Goal: Information Seeking & Learning: Learn about a topic

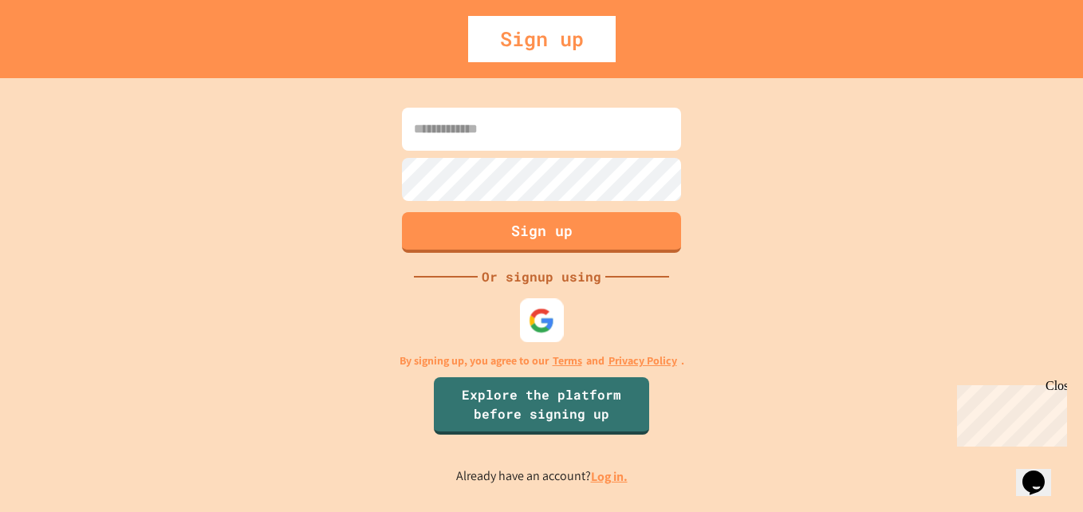
click at [545, 332] on img at bounding box center [542, 321] width 26 height 26
click at [544, 325] on img at bounding box center [542, 321] width 26 height 26
click at [546, 317] on img at bounding box center [542, 321] width 26 height 26
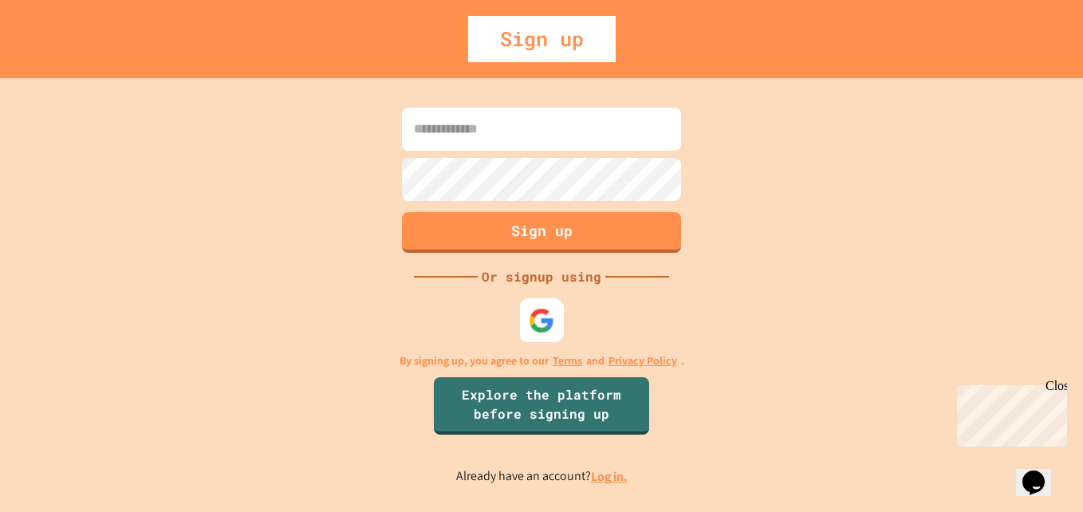
click at [546, 317] on img at bounding box center [542, 321] width 26 height 26
click at [486, 119] on input at bounding box center [541, 129] width 279 height 43
click at [518, 131] on input at bounding box center [541, 129] width 279 height 43
click at [540, 128] on input at bounding box center [541, 129] width 279 height 43
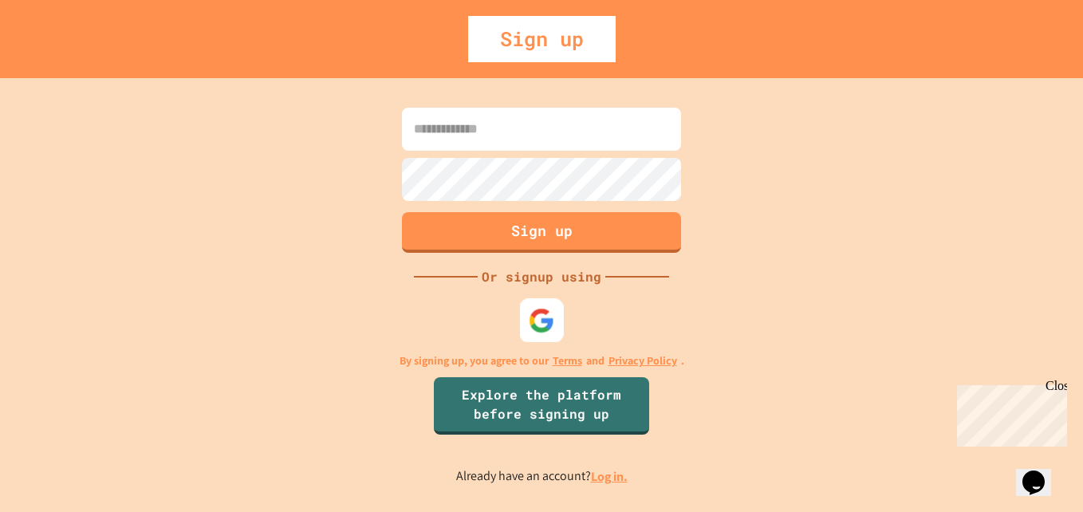
click at [531, 31] on div "Sign up" at bounding box center [542, 39] width 148 height 46
click at [460, 120] on input at bounding box center [541, 129] width 279 height 43
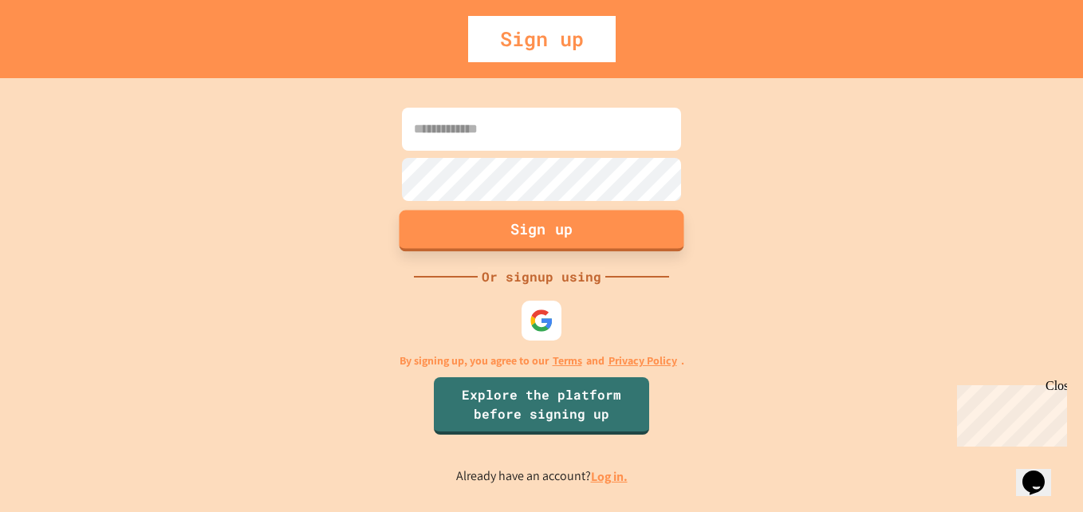
drag, startPoint x: 553, startPoint y: 220, endPoint x: 166, endPoint y: 2, distance: 444.5
click at [555, 219] on button "Sign up" at bounding box center [542, 230] width 285 height 41
click at [577, 135] on input at bounding box center [541, 129] width 279 height 43
click at [572, 16] on div "Sign up" at bounding box center [542, 39] width 148 height 46
click at [500, 144] on input at bounding box center [541, 129] width 279 height 43
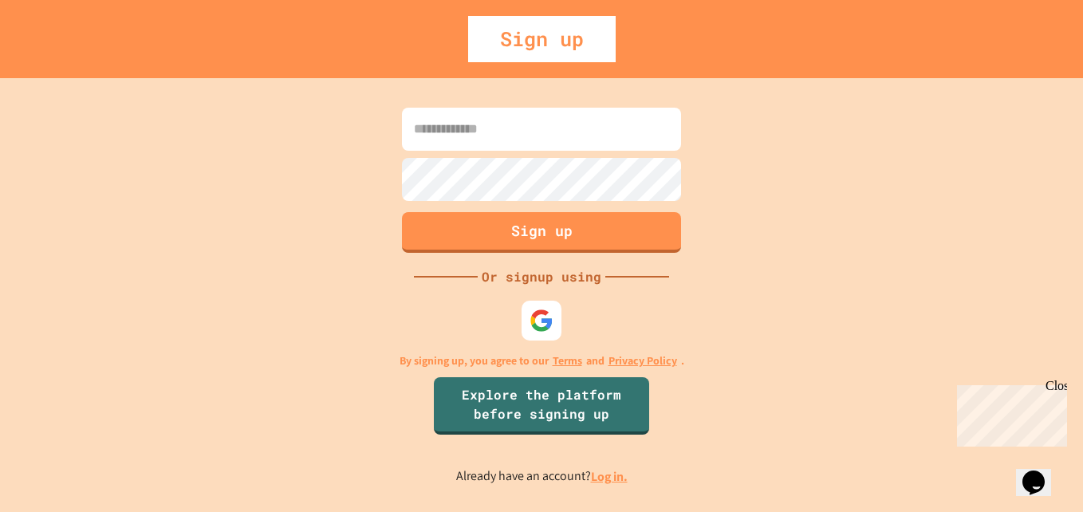
click at [522, 137] on input at bounding box center [541, 129] width 279 height 43
type input "**********"
click at [604, 230] on button "Sign up" at bounding box center [542, 230] width 285 height 41
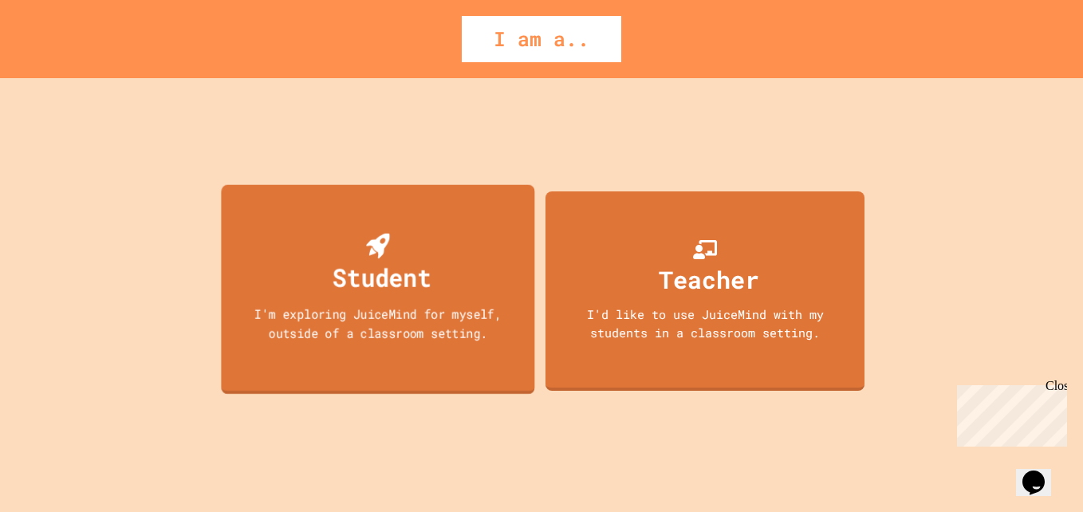
click at [286, 280] on div "Student I'm exploring JuiceMind for myself, outside of a classroom setting." at bounding box center [377, 290] width 313 height 210
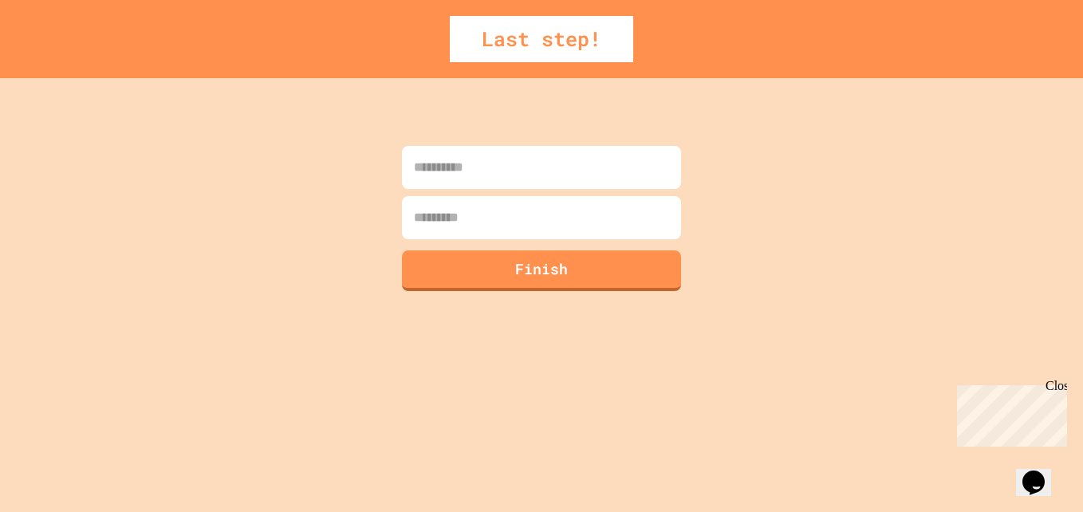
click at [495, 187] on input at bounding box center [541, 167] width 279 height 43
type input "*****"
click at [496, 217] on input at bounding box center [541, 217] width 279 height 43
type input "******"
click at [542, 263] on button "Finish" at bounding box center [542, 268] width 285 height 41
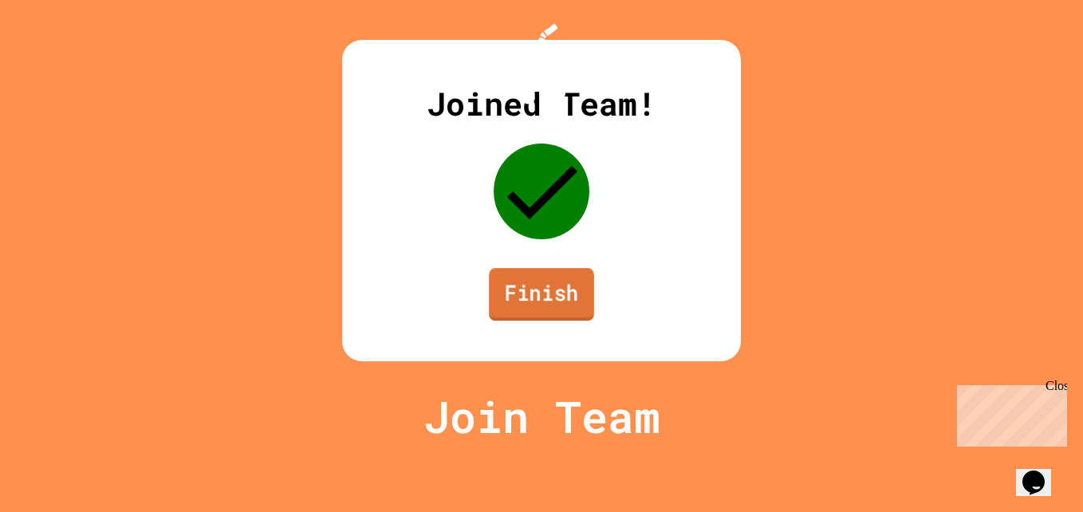
click at [532, 321] on link "Finish" at bounding box center [541, 294] width 105 height 53
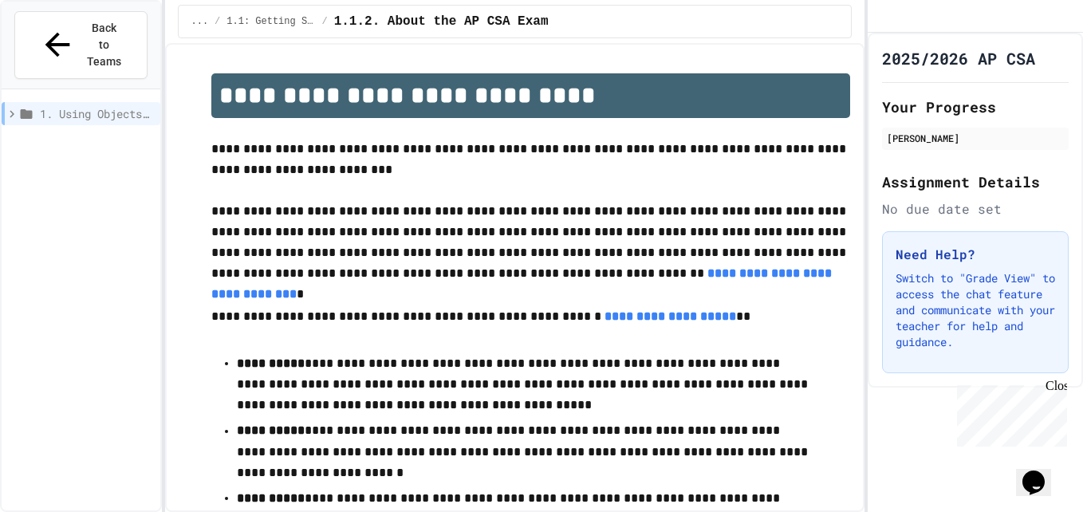
drag, startPoint x: 904, startPoint y: 96, endPoint x: 947, endPoint y: 107, distance: 44.5
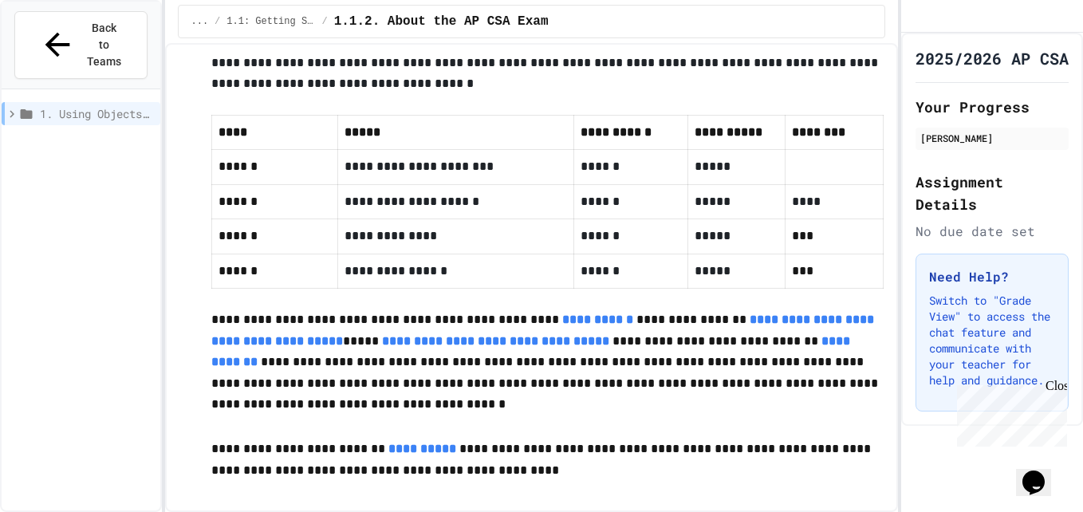
scroll to position [724, 0]
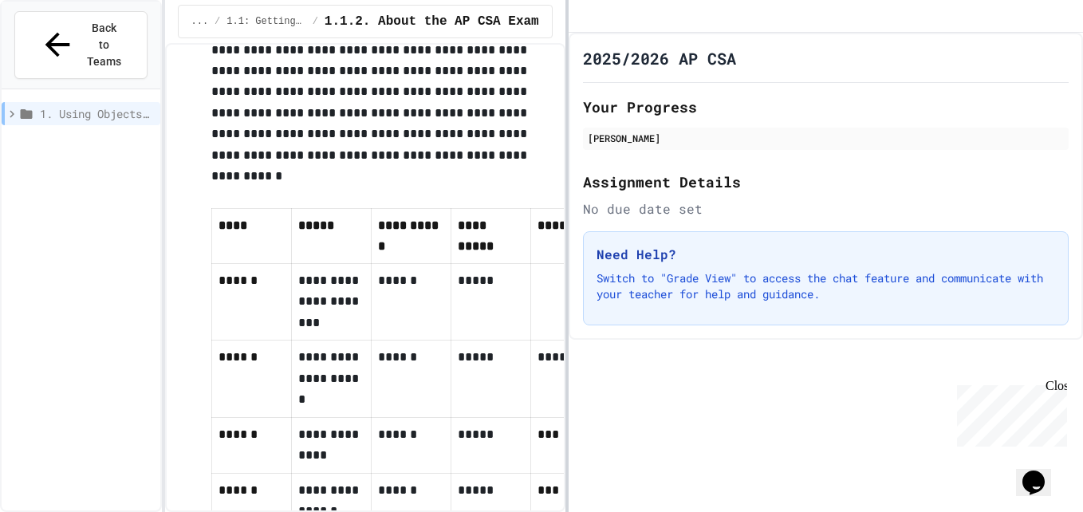
click at [601, 358] on div "**********" at bounding box center [541, 256] width 1083 height 512
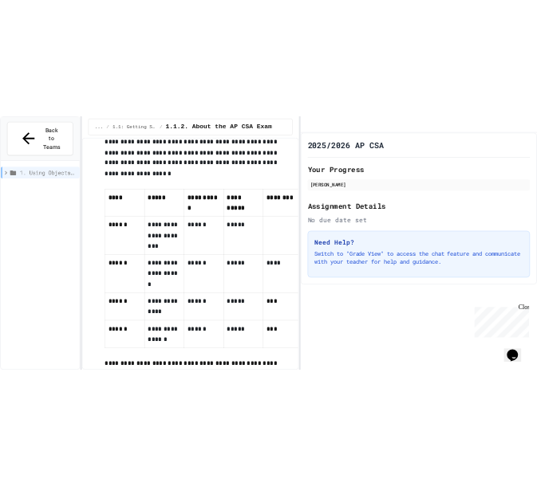
scroll to position [1099, 0]
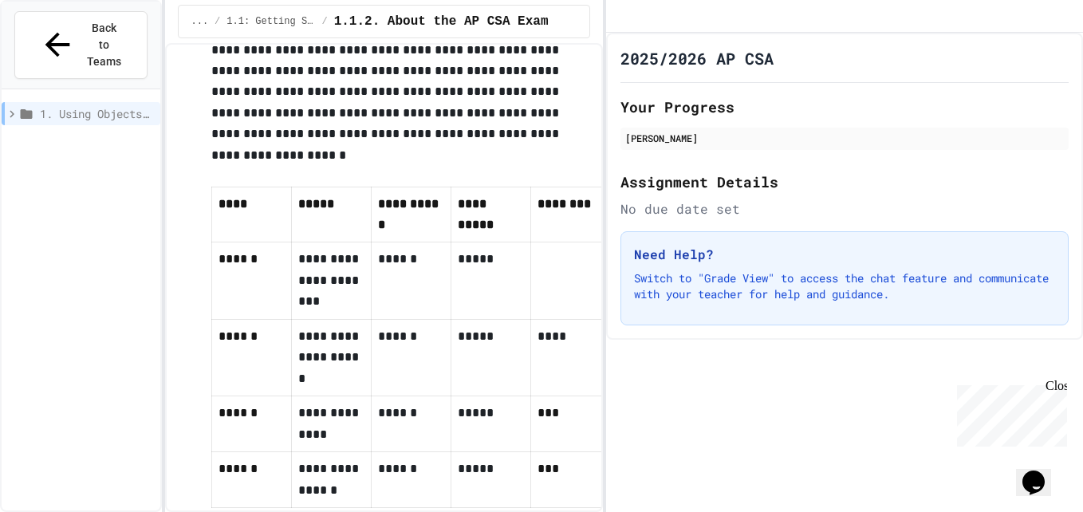
click at [1026, 472] on div "Opens Chat This icon Opens the chat window." at bounding box center [1034, 483] width 26 height 26
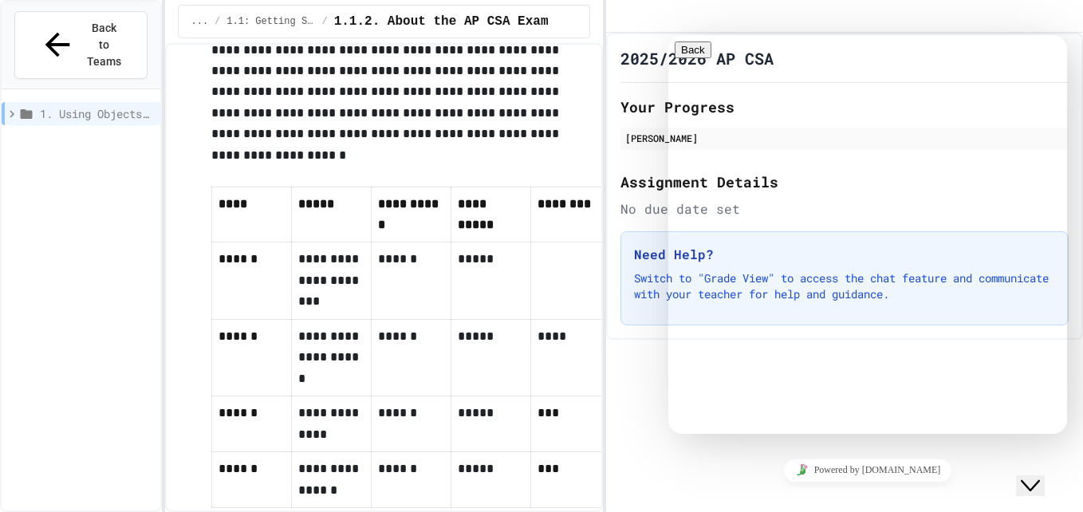
click at [775, 20] on div at bounding box center [844, 16] width 477 height 33
click at [53, 33] on div "Back to Teams" at bounding box center [81, 45] width 84 height 50
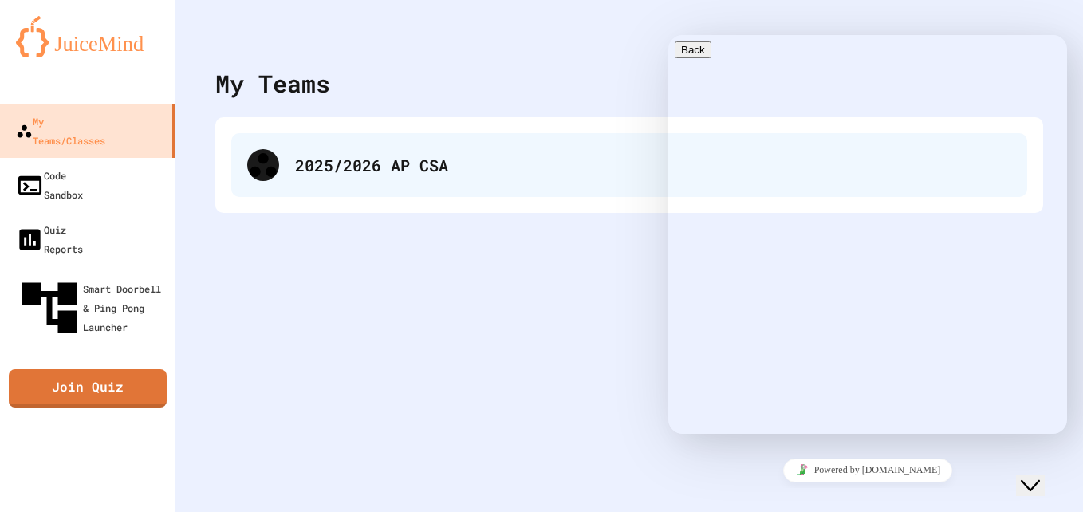
click at [347, 187] on div "2025/2026 AP CSA" at bounding box center [629, 165] width 796 height 64
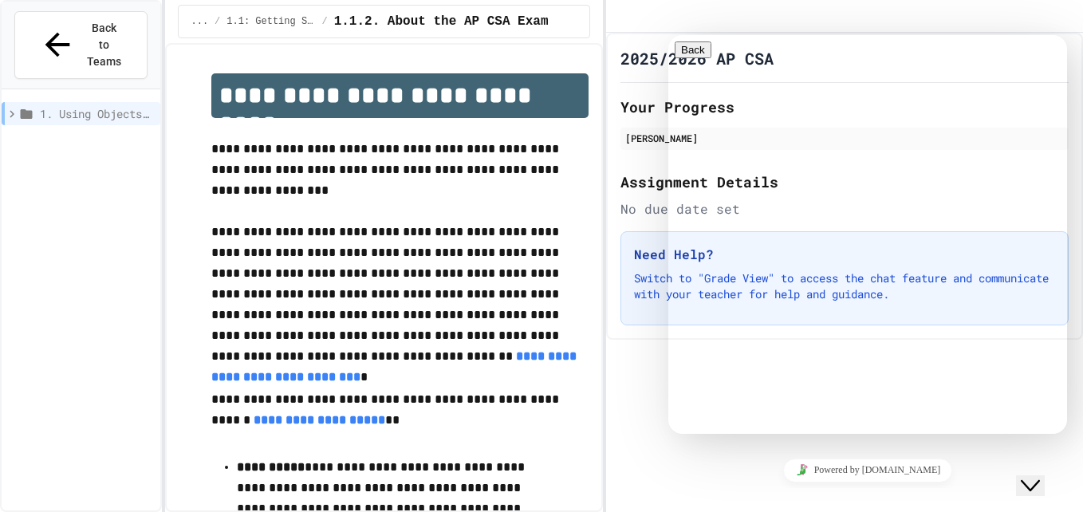
click at [708, 16] on div at bounding box center [844, 16] width 477 height 33
click at [760, 510] on span "Hi there" at bounding box center [721, 517] width 93 height 14
click at [1082, 380] on html "**********" at bounding box center [541, 256] width 1083 height 512
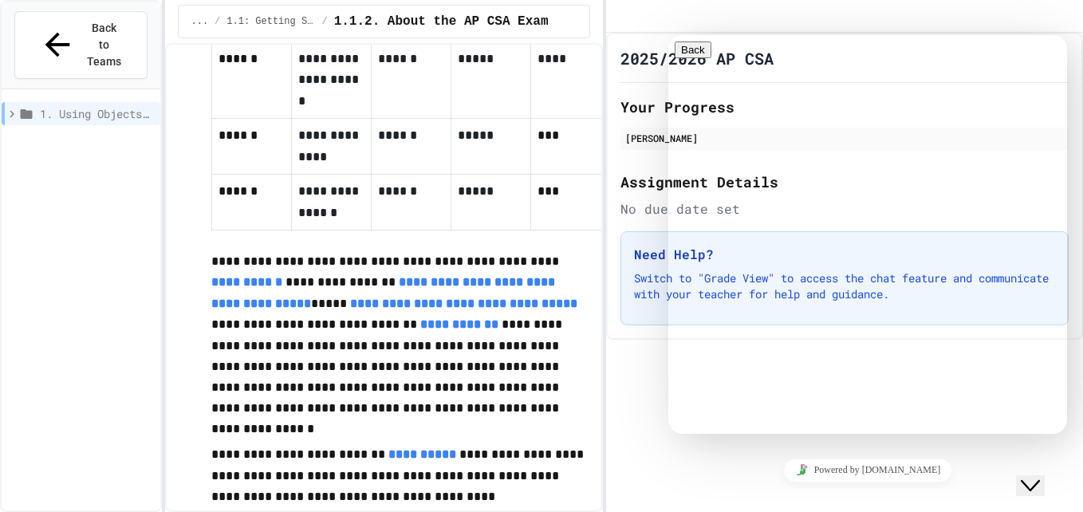
scroll to position [1383, 0]
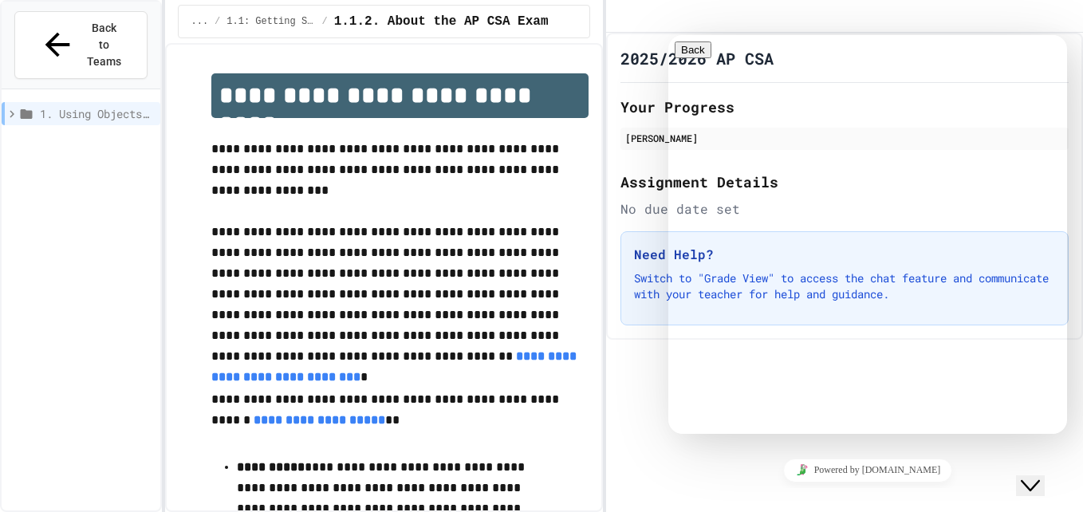
drag, startPoint x: 794, startPoint y: 304, endPoint x: 892, endPoint y: 323, distance: 99.2
drag, startPoint x: 868, startPoint y: 333, endPoint x: 971, endPoint y: 337, distance: 102.2
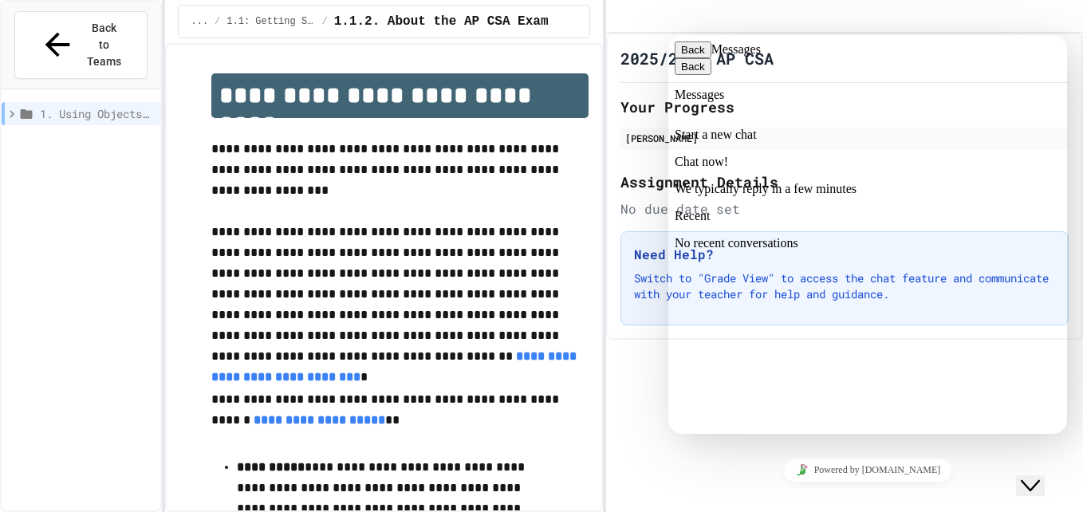
click at [689, 58] on button "Back" at bounding box center [693, 49] width 37 height 17
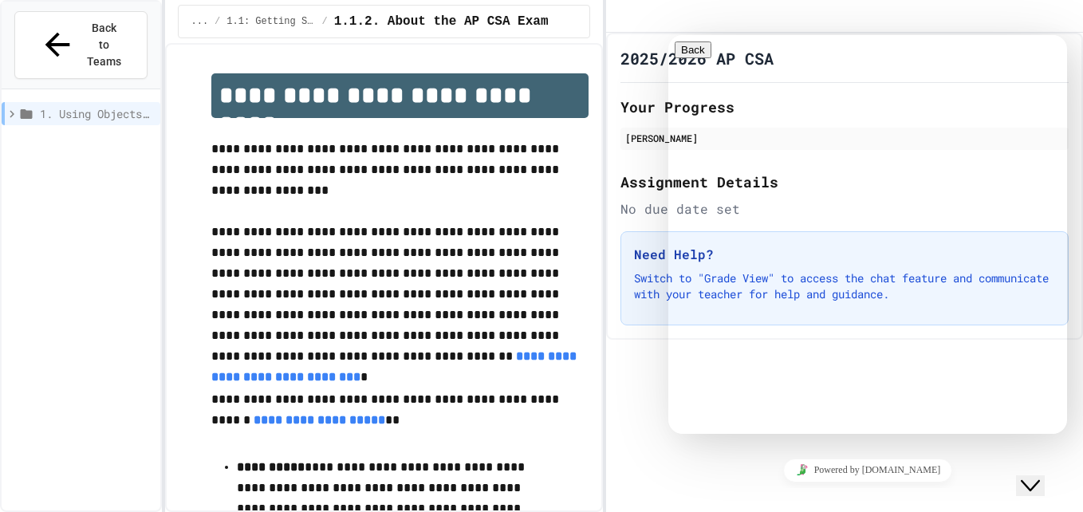
click at [1026, 476] on div "Close Chat This icon closes the chat window." at bounding box center [1030, 485] width 19 height 19
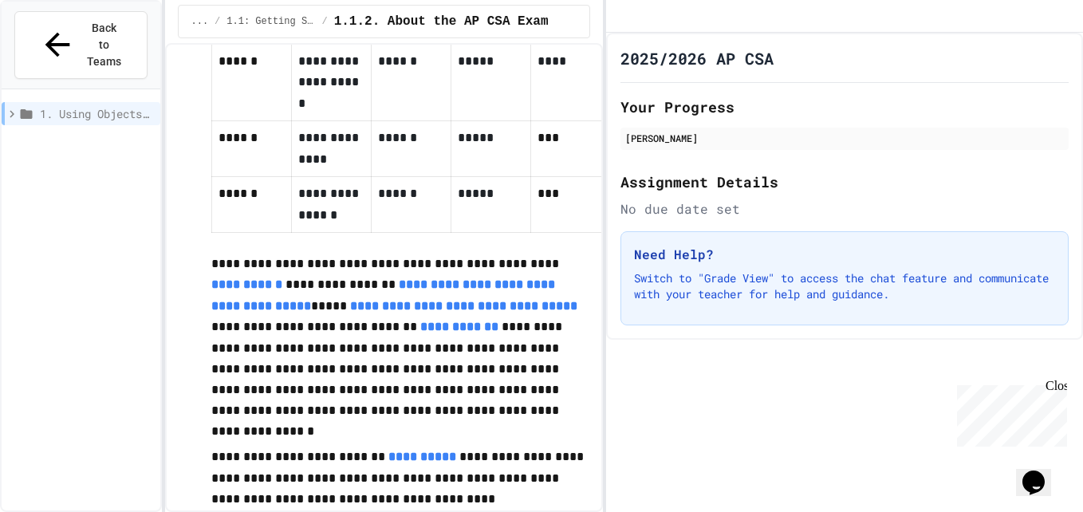
scroll to position [1383, 0]
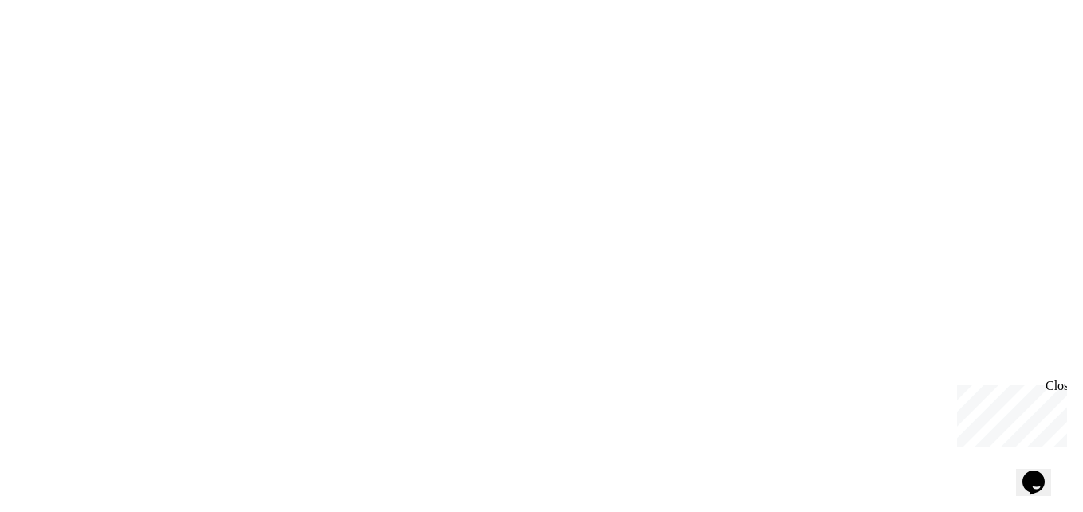
click at [1057, 387] on div "Close" at bounding box center [1055, 389] width 20 height 20
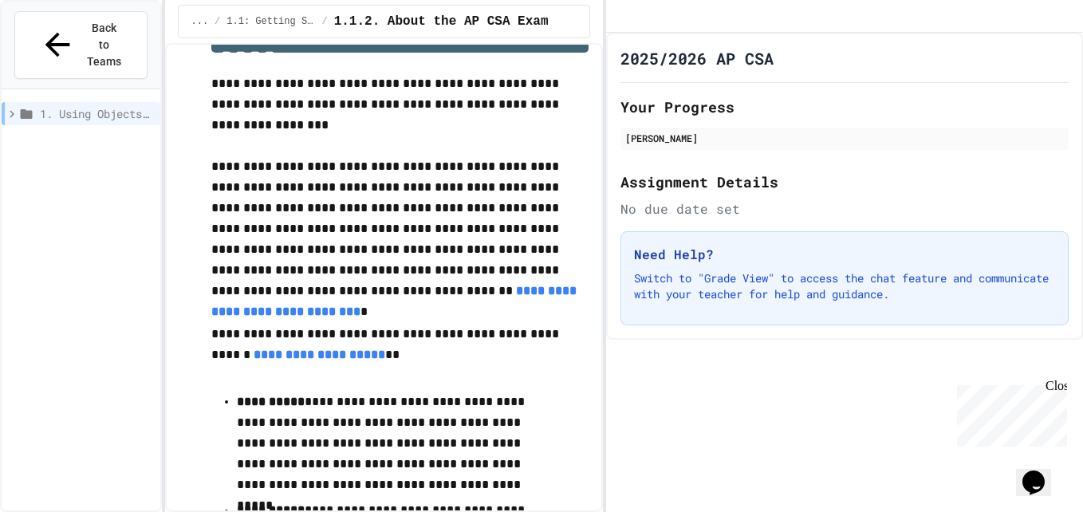
scroll to position [0, 0]
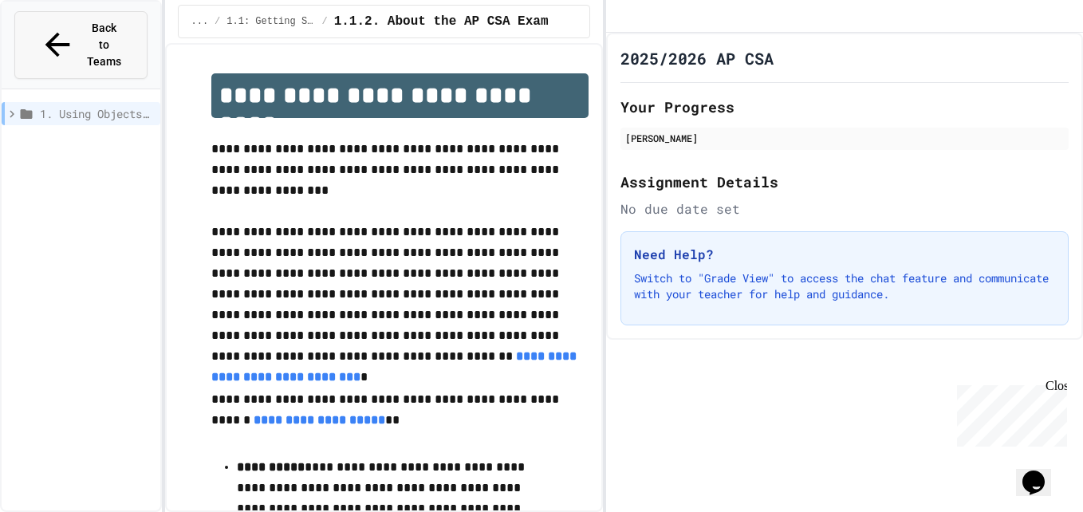
click at [85, 25] on span "Back to Teams" at bounding box center [103, 45] width 37 height 50
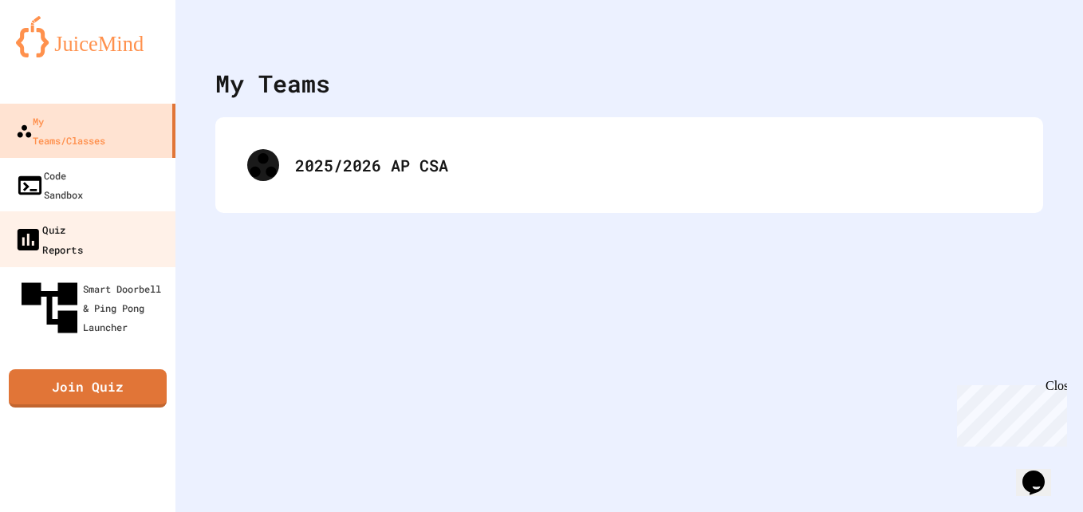
click at [139, 211] on link "Quiz Reports" at bounding box center [88, 239] width 181 height 56
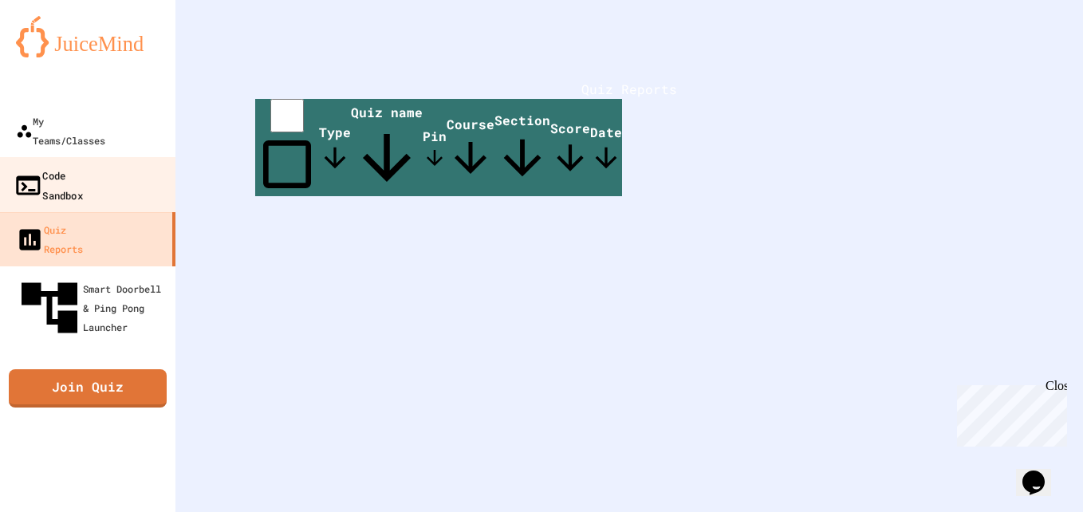
click at [110, 167] on link "Code Sandbox" at bounding box center [88, 185] width 181 height 56
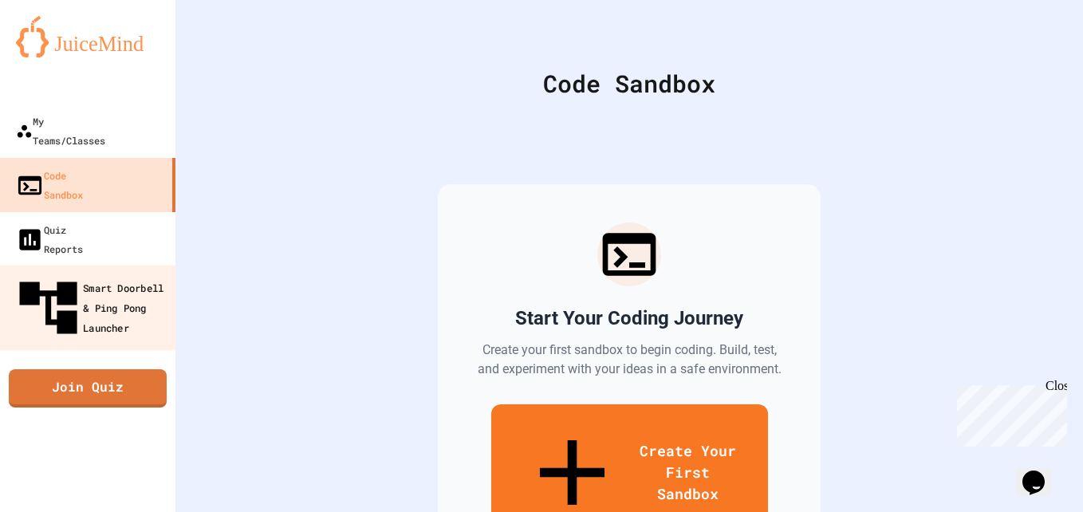
click at [115, 274] on div "Smart Doorbell & Ping Pong Launcher" at bounding box center [93, 308] width 158 height 69
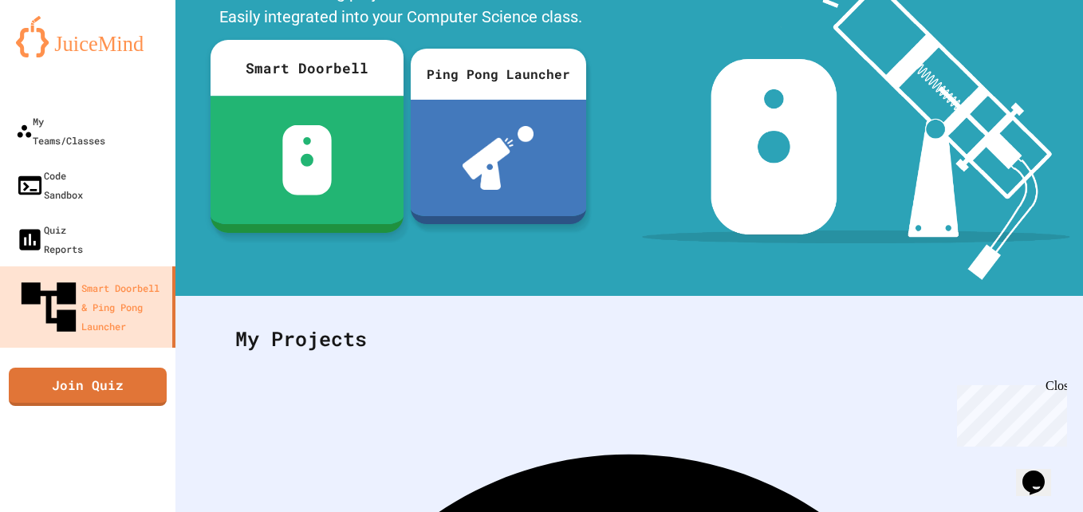
scroll to position [288, 0]
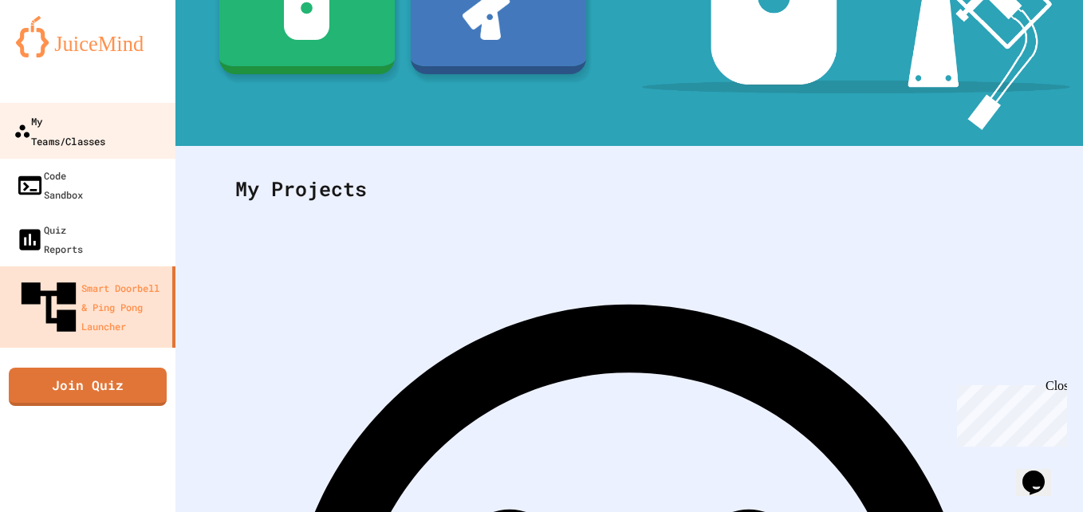
click at [105, 123] on div "My Teams/Classes" at bounding box center [60, 130] width 92 height 39
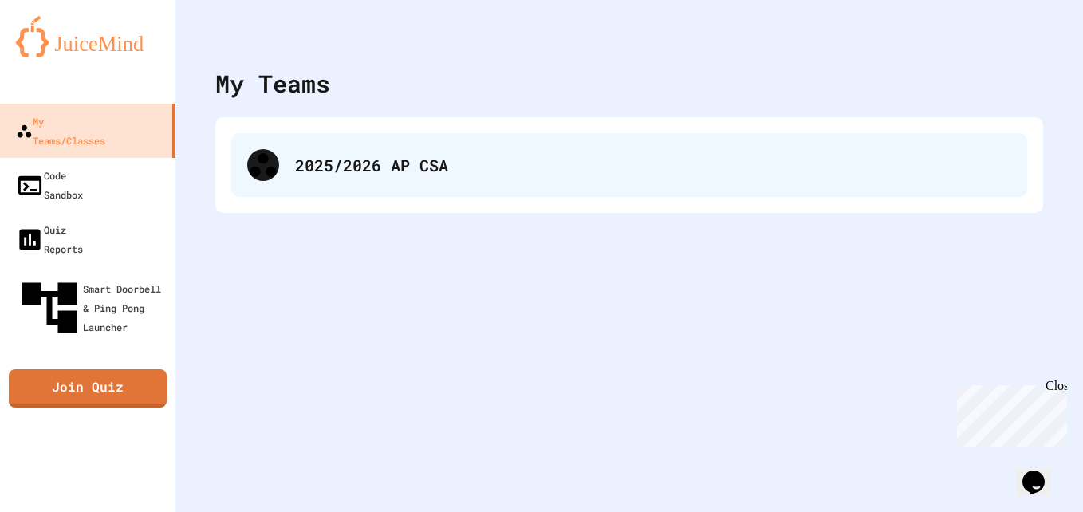
click at [357, 150] on div "2025/2026 AP CSA" at bounding box center [629, 165] width 796 height 64
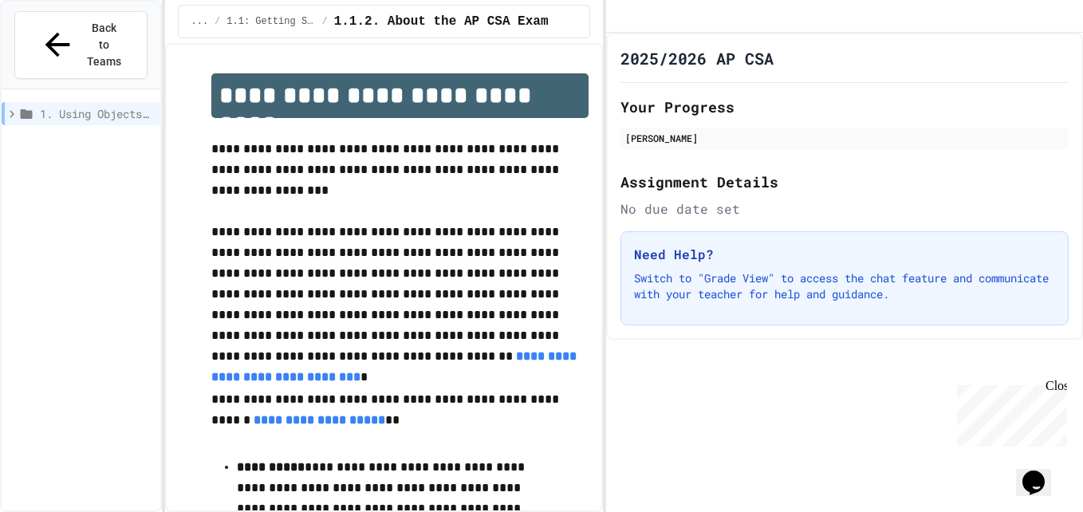
click at [12, 107] on icon at bounding box center [12, 114] width 14 height 14
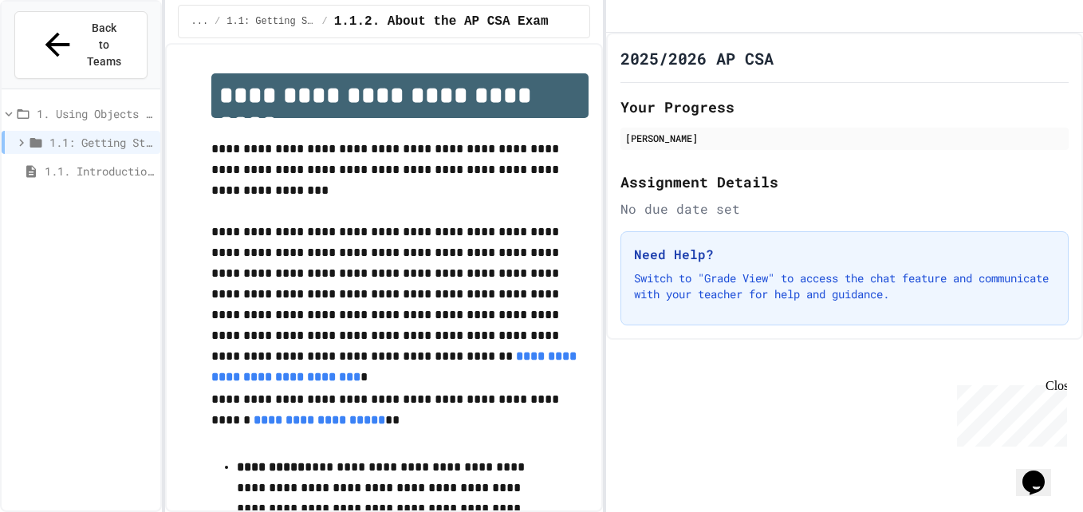
click at [57, 134] on span "1.1: Getting Started" at bounding box center [101, 142] width 104 height 17
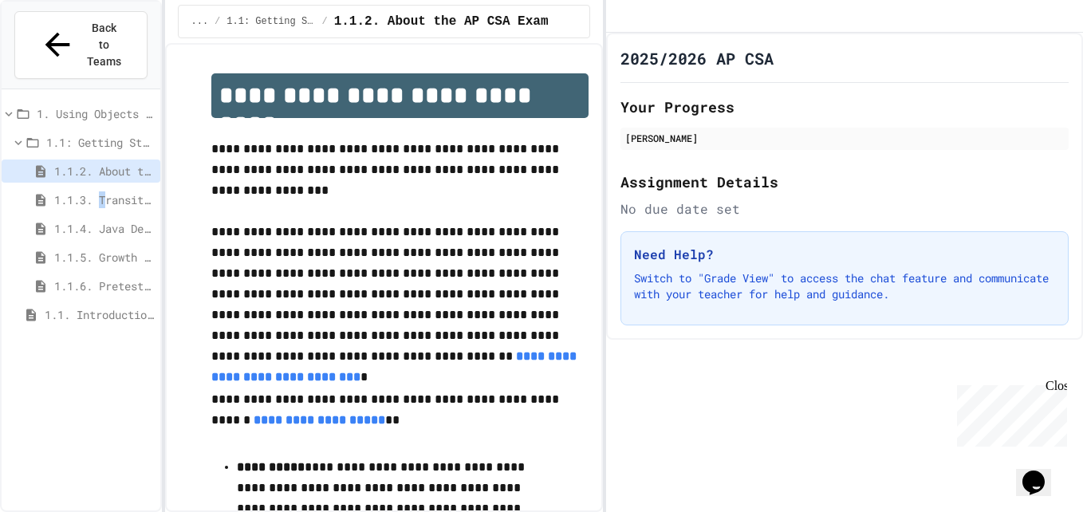
click at [110, 191] on span "1.1.3. Transitioning from AP CSP to AP CSA" at bounding box center [104, 199] width 100 height 17
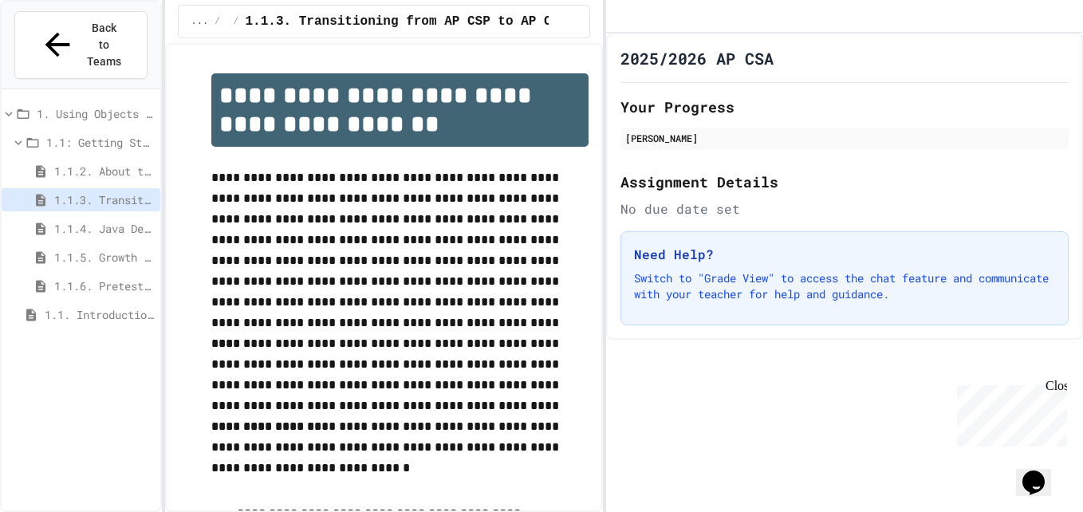
click at [128, 220] on span "1.1.4. Java Development Environments" at bounding box center [104, 228] width 100 height 17
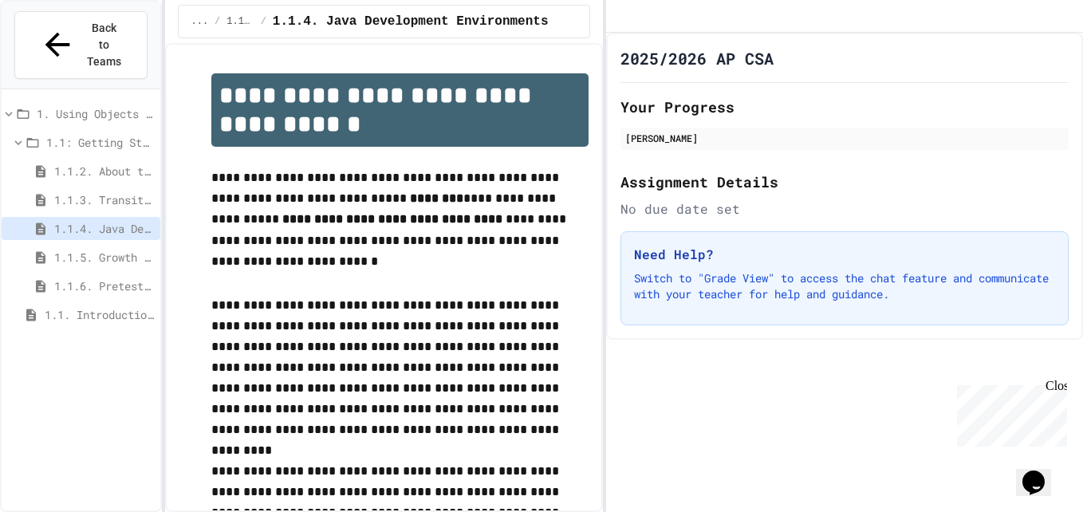
click at [128, 246] on div "1.1.5. Growth Mindset and Pair Programming" at bounding box center [81, 257] width 159 height 23
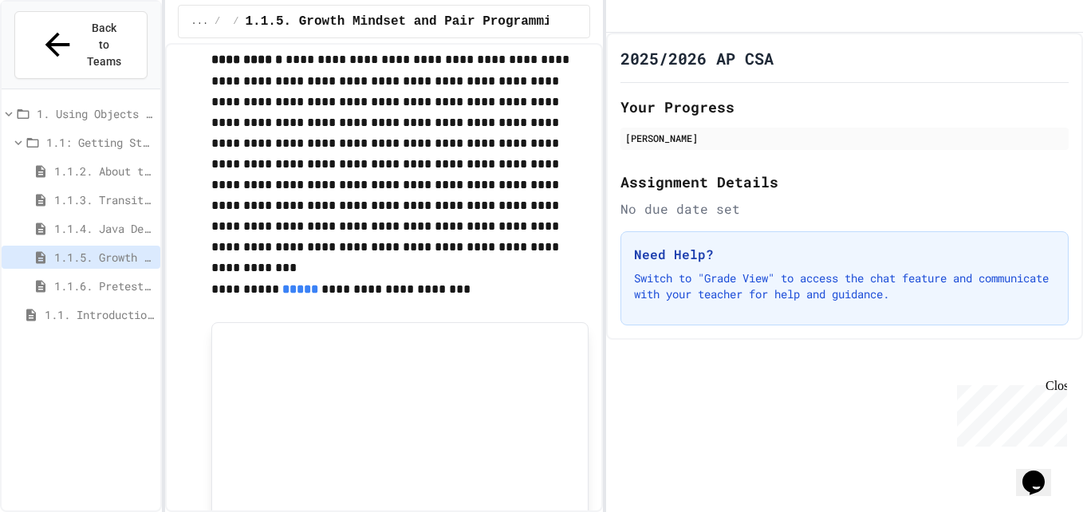
scroll to position [1684, 0]
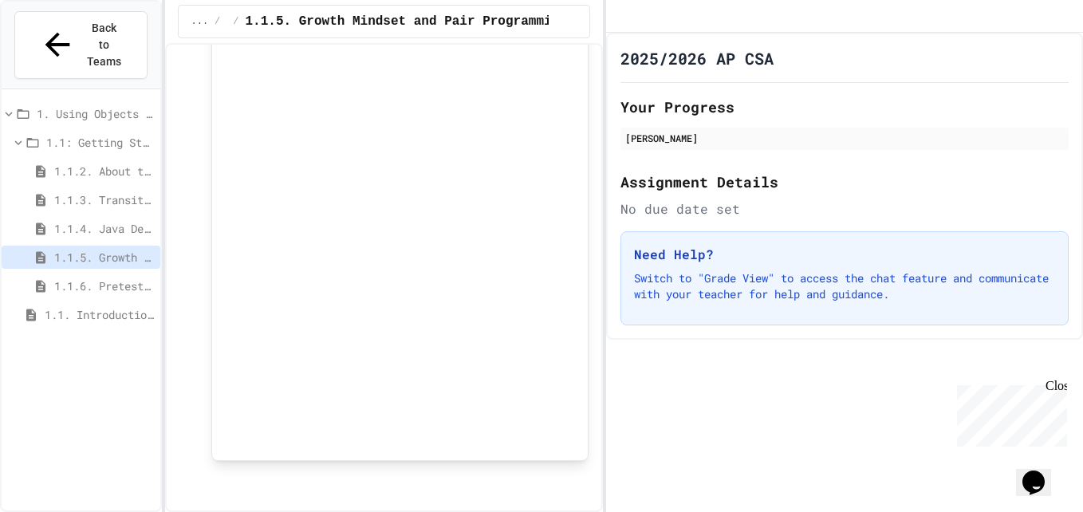
click at [101, 278] on span "1.1.6. Pretest for the AP CSA Exam" at bounding box center [104, 286] width 100 height 17
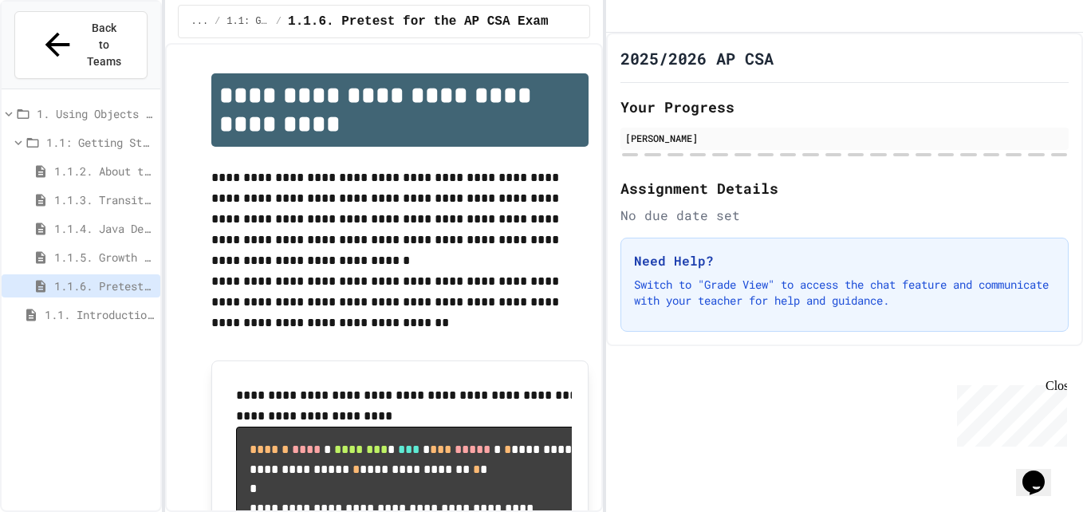
click at [880, 245] on div "2025/2026 AP CSA Your Progress [PERSON_NAME] Assignment Details No due date set…" at bounding box center [844, 189] width 477 height 313
click at [885, 255] on div "Need Help? Switch to "Grade View" to access the chat feature and communicate wi…" at bounding box center [844, 285] width 448 height 94
click at [479, 191] on p "**********" at bounding box center [399, 208] width 377 height 83
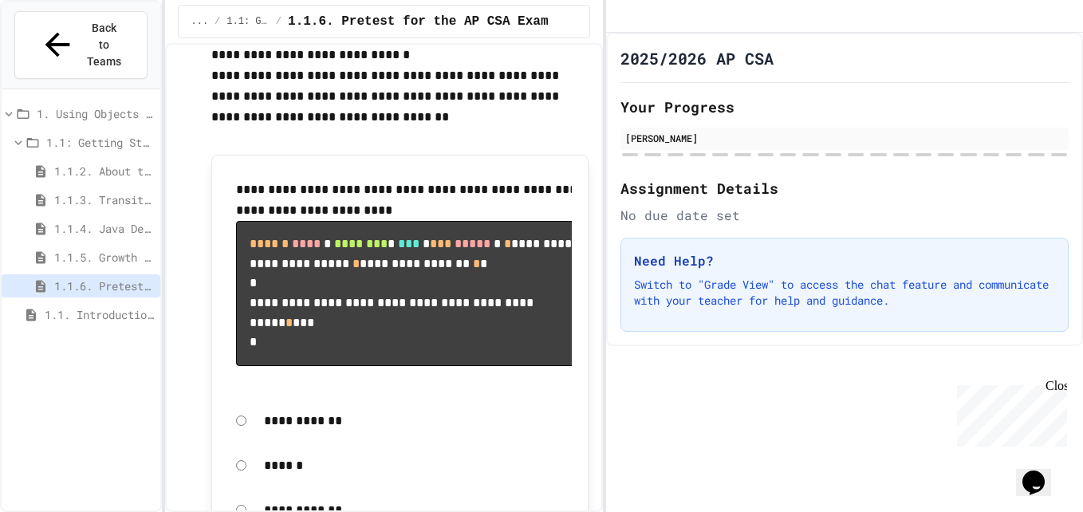
scroll to position [239, 0]
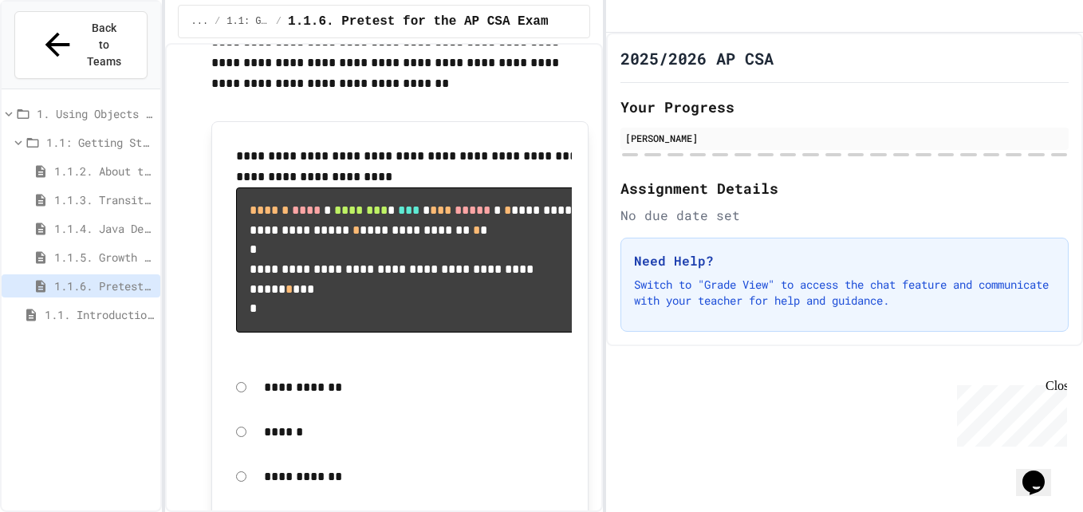
drag, startPoint x: 251, startPoint y: 204, endPoint x: 411, endPoint y: 199, distance: 160.4
click at [411, 199] on pre "**********" at bounding box center [418, 259] width 364 height 145
drag, startPoint x: 247, startPoint y: 148, endPoint x: 317, endPoint y: 163, distance: 71.6
click at [317, 163] on p "**********" at bounding box center [418, 166] width 364 height 41
